Goal: Navigation & Orientation: Find specific page/section

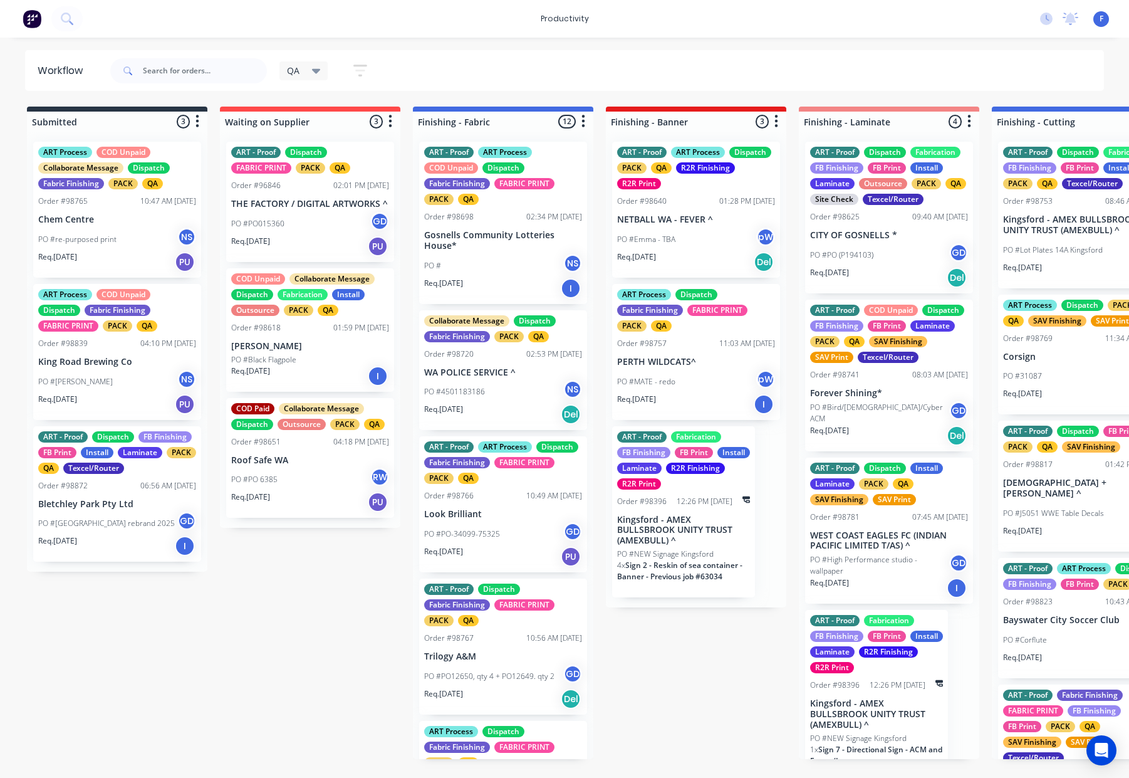
click at [516, 226] on div "ART - Proof ART Process COD Unpaid Dispatch Fabric Finishing FABRIC PRINT PACK …" at bounding box center [503, 223] width 168 height 162
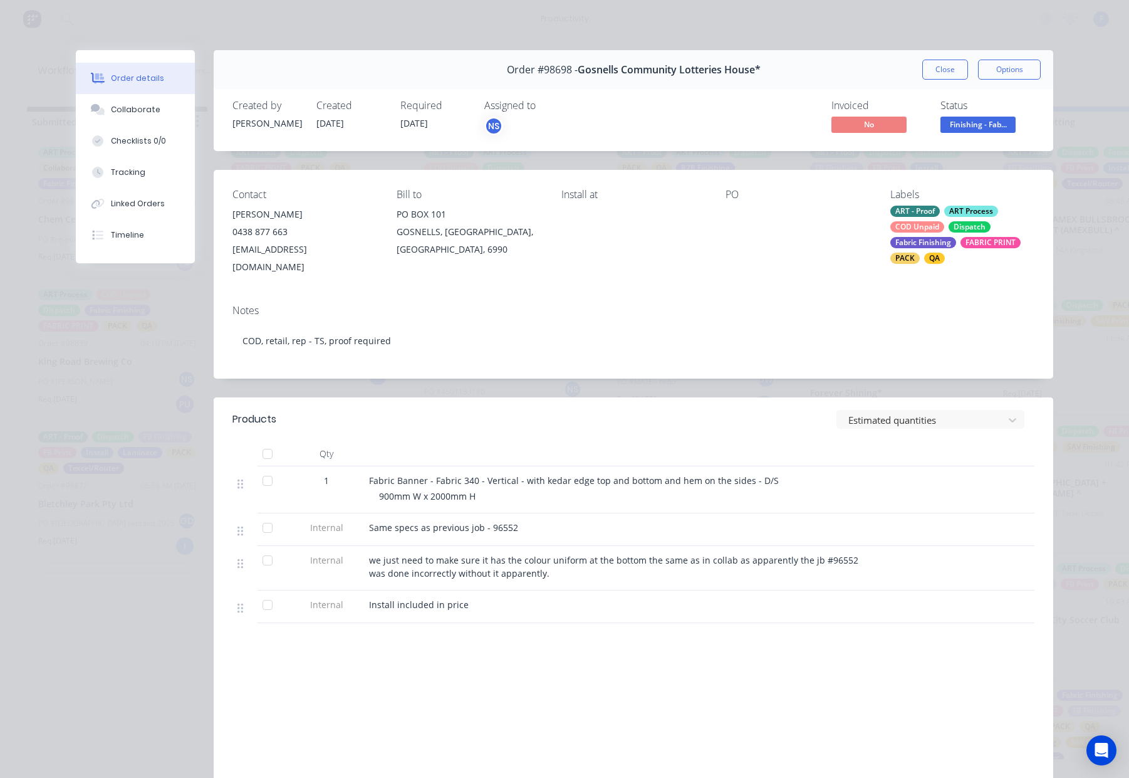
click at [948, 68] on button "Close" at bounding box center [946, 70] width 46 height 20
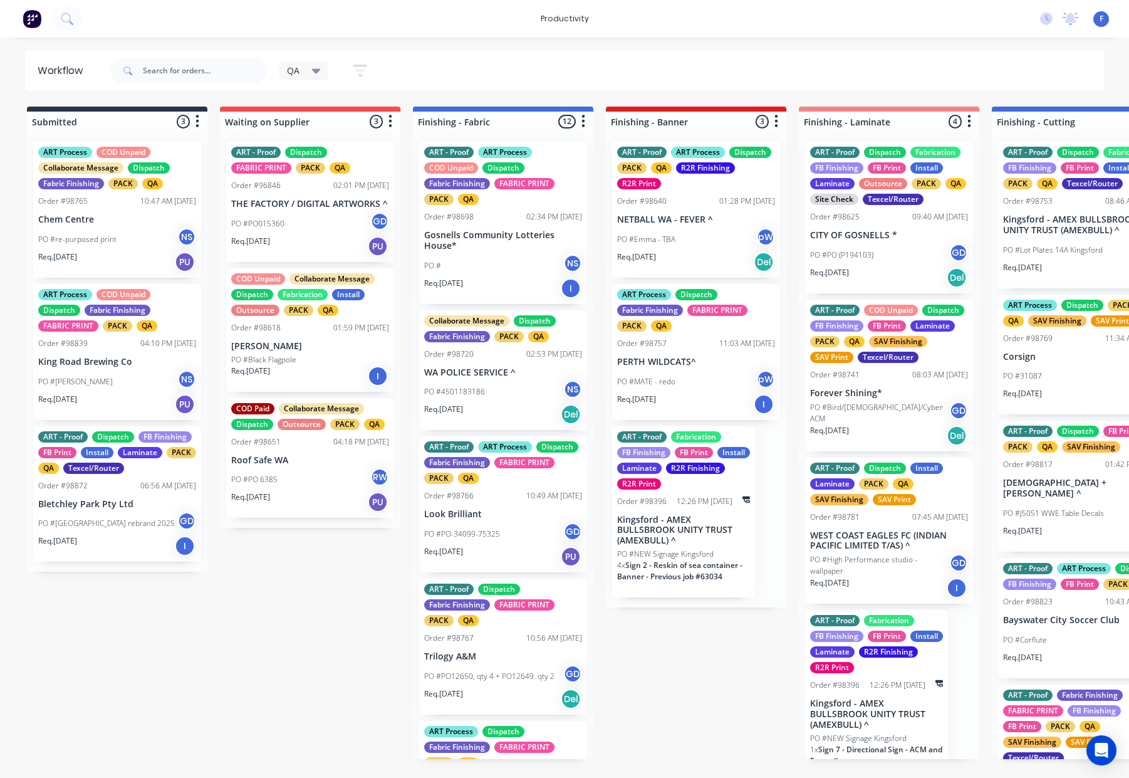
click at [110, 234] on p "PO #re-purposed print" at bounding box center [77, 239] width 78 height 11
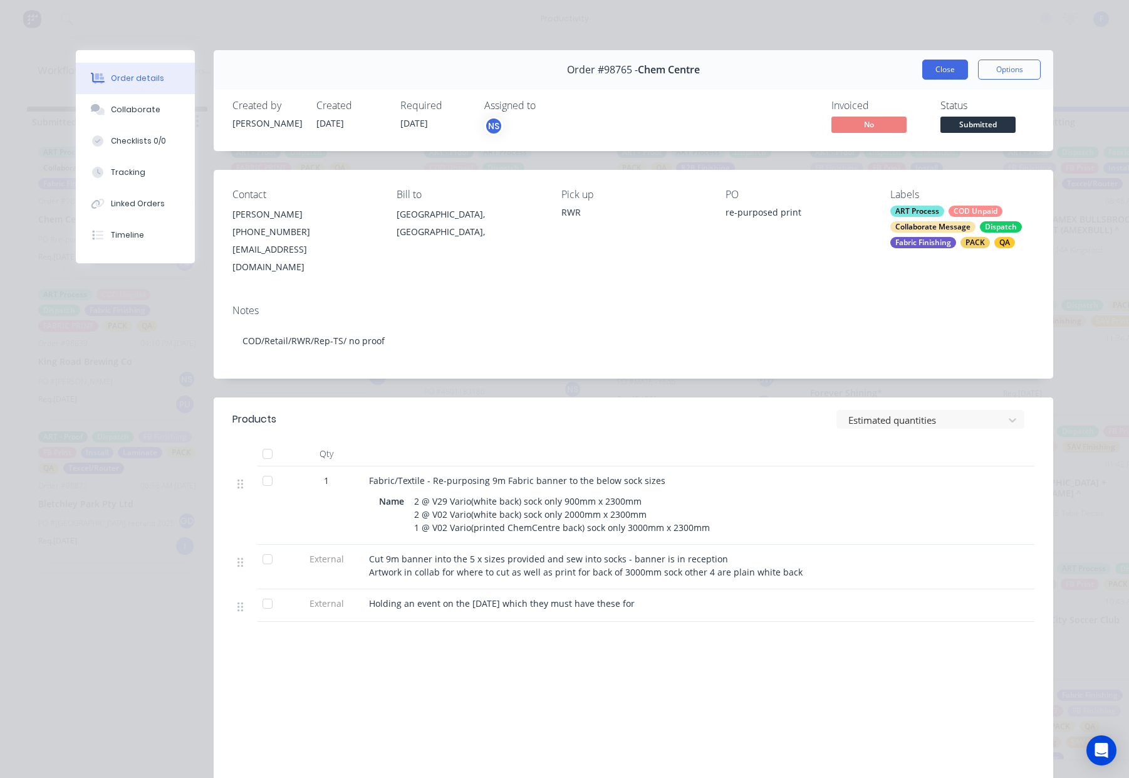
click at [938, 74] on button "Close" at bounding box center [946, 70] width 46 height 20
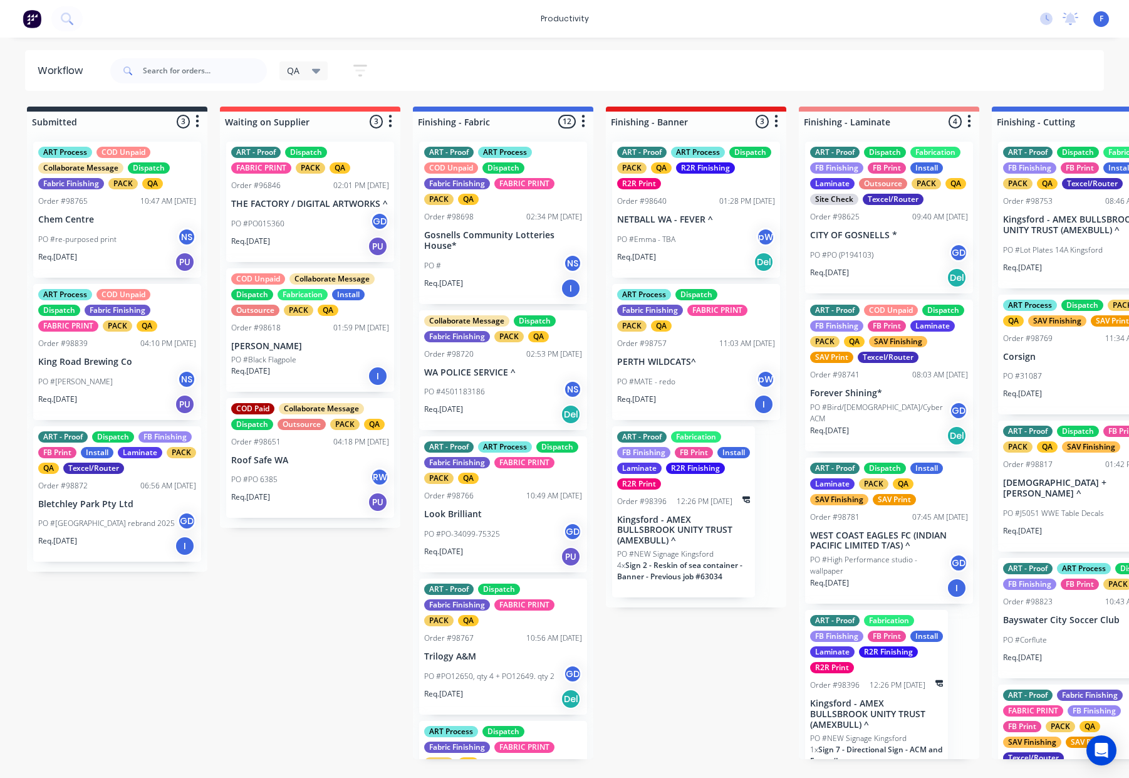
click at [1102, 20] on span "F" at bounding box center [1102, 18] width 4 height 11
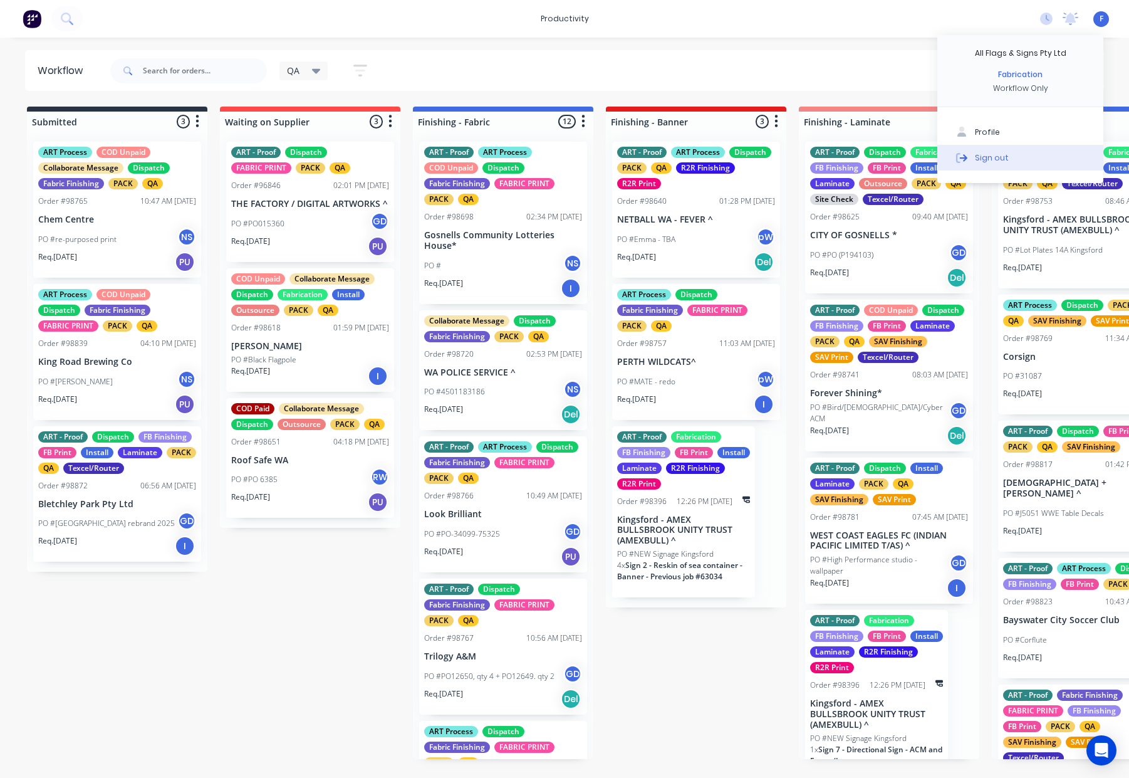
click at [993, 160] on div "Sign out" at bounding box center [992, 157] width 34 height 11
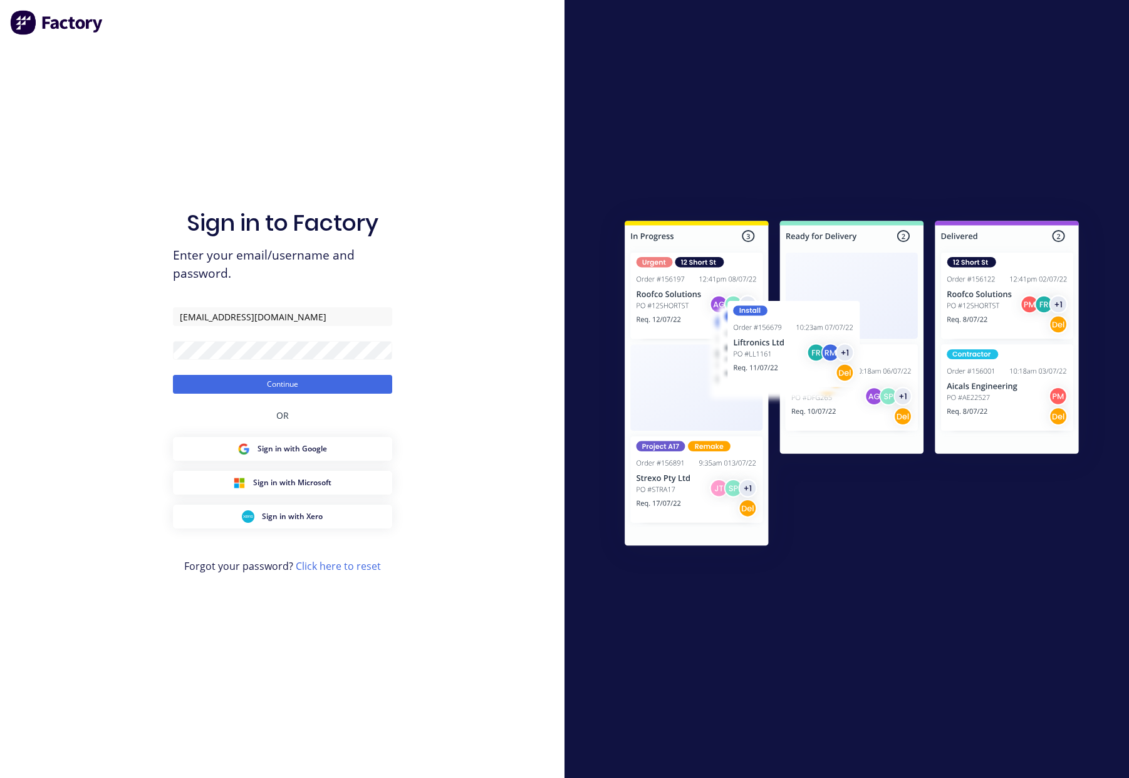
type input "orders@allflags.com.au"
click at [271, 380] on button "Continue" at bounding box center [282, 384] width 219 height 19
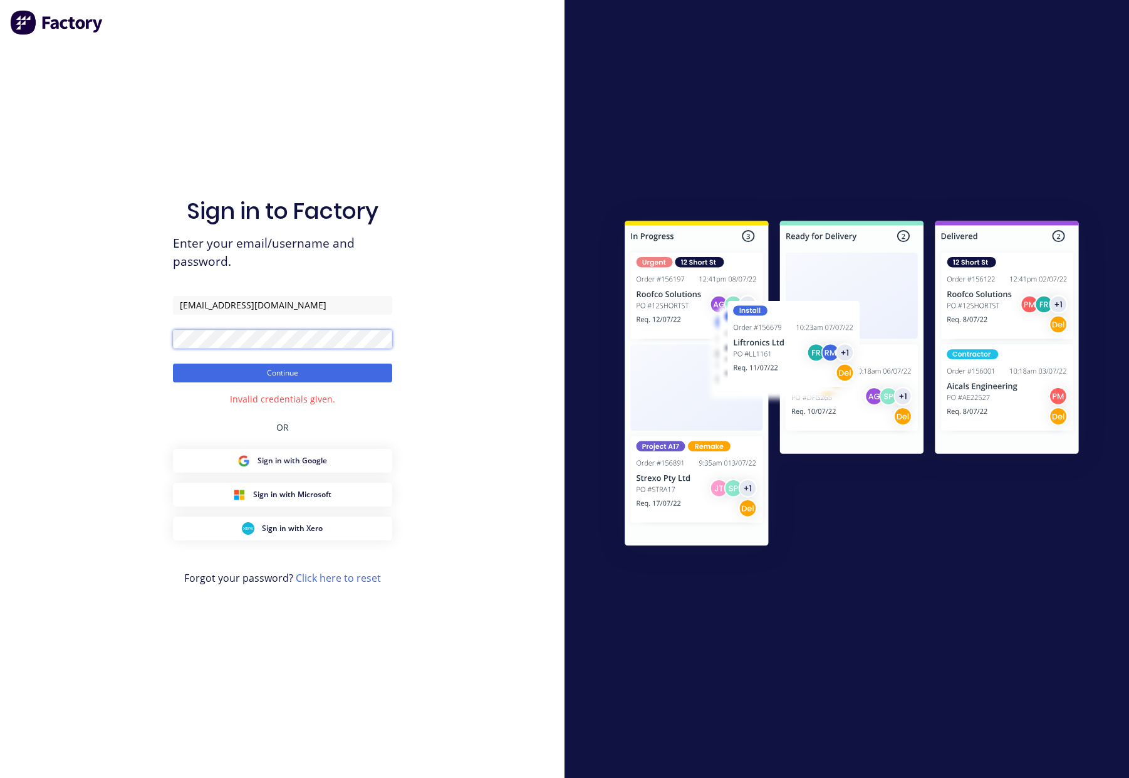
click at [143, 336] on div "Sign in to Factory Enter your email/username and password. orders@allflags.com.…" at bounding box center [282, 389] width 565 height 778
click at [173, 364] on button "Continue" at bounding box center [282, 373] width 219 height 19
click at [155, 337] on div "Sign in to Factory Enter your email/username and password. orders@allflags.com.…" at bounding box center [282, 389] width 565 height 778
click at [173, 364] on button "Continue" at bounding box center [282, 373] width 219 height 19
